Goal: Transaction & Acquisition: Purchase product/service

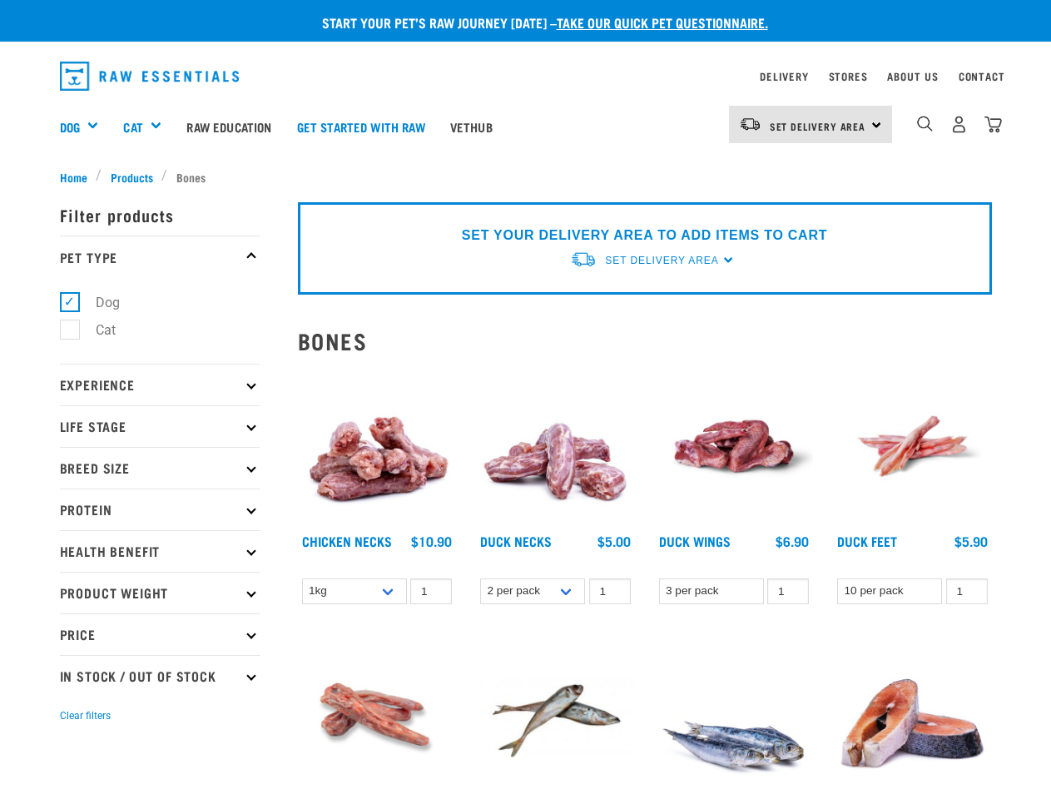
checkbox input "true"
click at [86, 127] on div "Dog" at bounding box center [86, 126] width 52 height 67
click at [150, 127] on div "Cat" at bounding box center [148, 126] width 51 height 67
click at [811, 124] on span "Set Delivery Area" at bounding box center [818, 126] width 97 height 6
click at [925, 124] on img "dropdown navigation" at bounding box center [925, 124] width 16 height 16
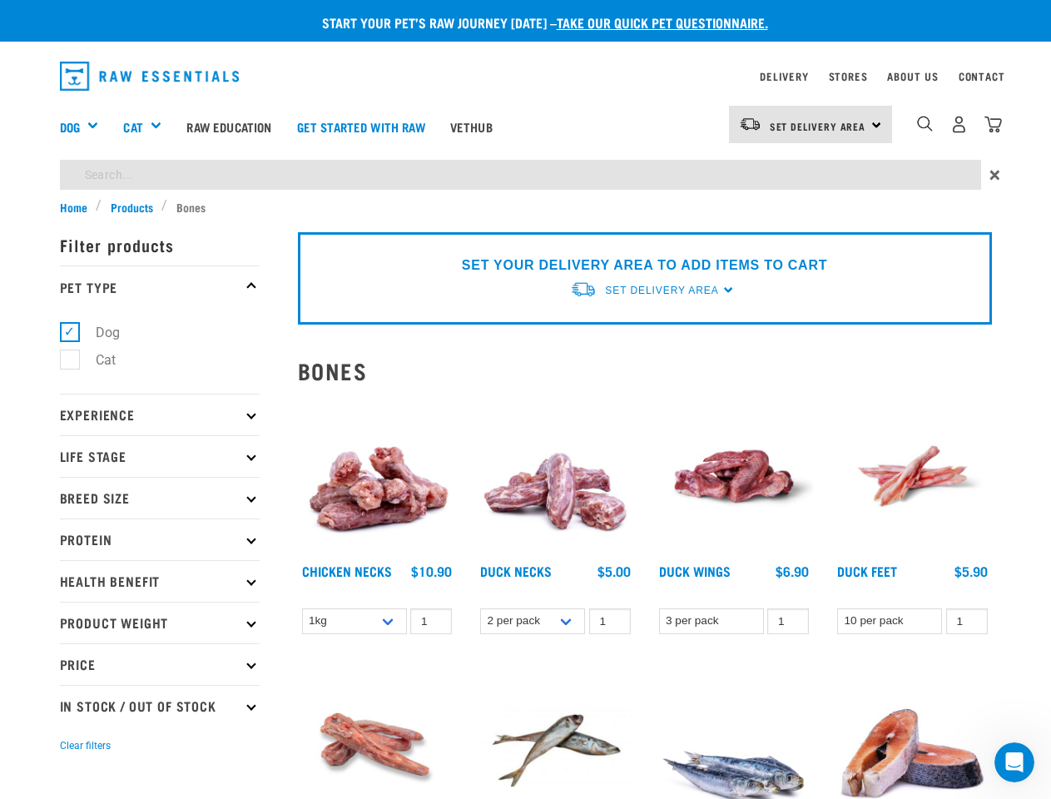
click at [160, 256] on p "Filter products" at bounding box center [160, 245] width 200 height 42
click at [160, 385] on ul "Dog Cat" at bounding box center [160, 350] width 200 height 87
click at [160, 426] on p "Experience" at bounding box center [160, 415] width 200 height 42
click at [160, 468] on form "Filter products Pet Type Dog Cat Experience New Raw Feeder Experienced Raw Feed…" at bounding box center [160, 489] width 200 height 531
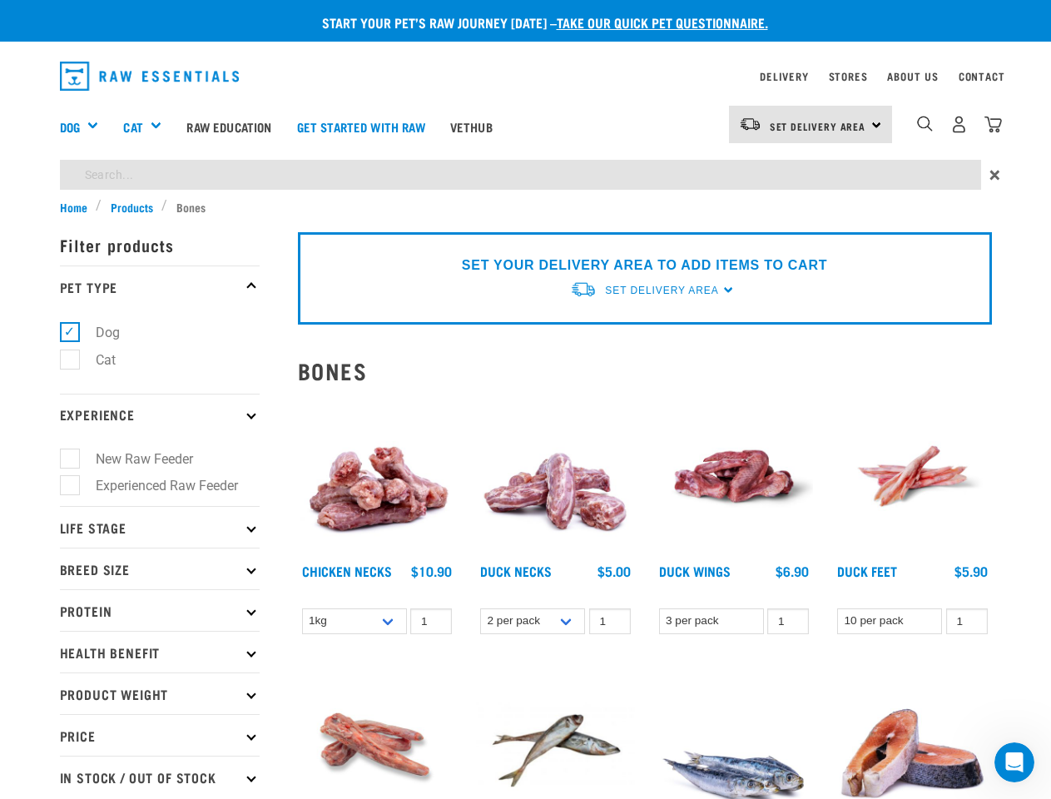
click at [160, 509] on p "Life Stage" at bounding box center [160, 527] width 200 height 42
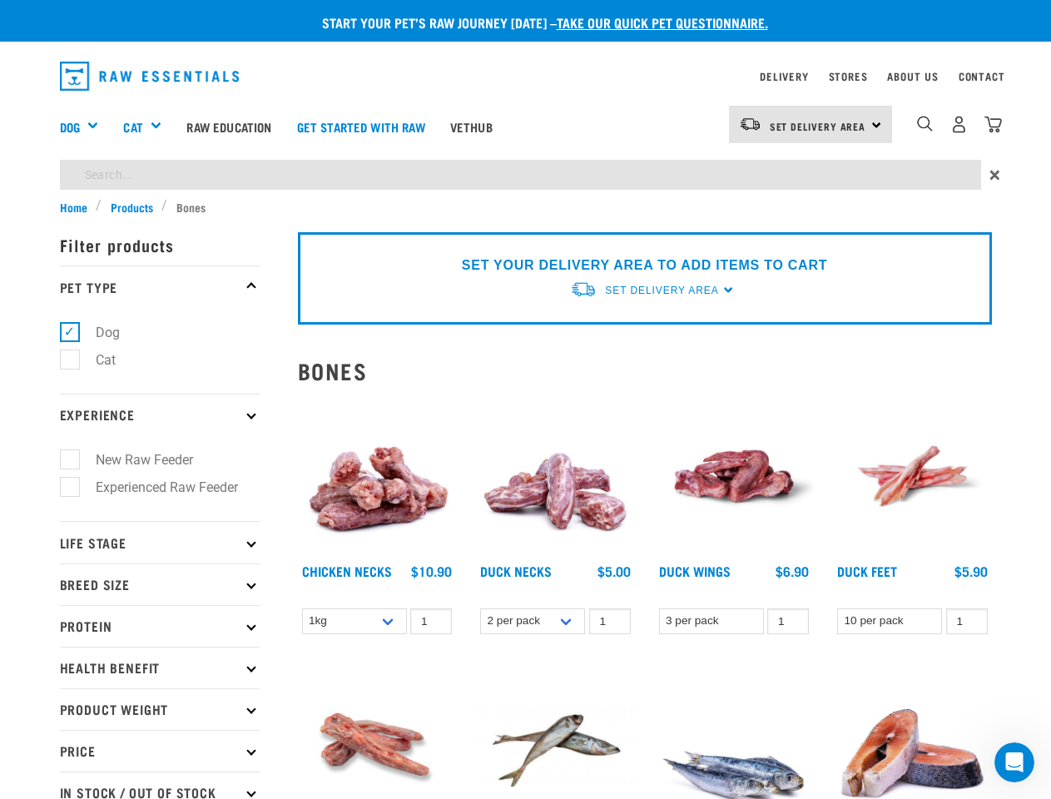
click at [160, 551] on p "Life Stage" at bounding box center [160, 542] width 200 height 42
